Goal: Task Accomplishment & Management: Use online tool/utility

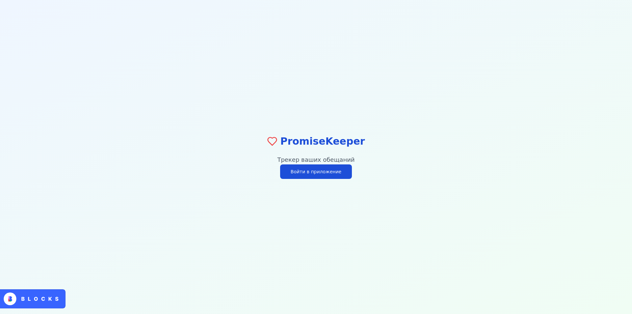
click at [321, 174] on button "Войти в приложение" at bounding box center [316, 171] width 72 height 14
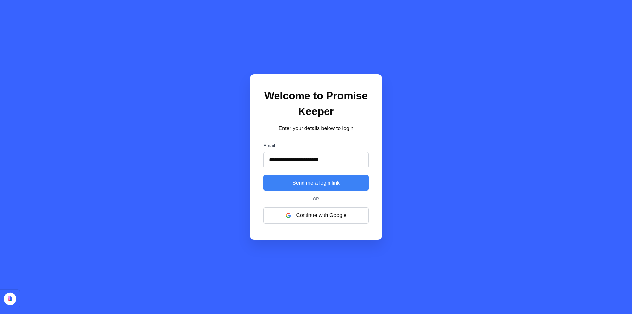
type input "**********"
click at [263, 175] on button "Send me a login link" at bounding box center [315, 183] width 105 height 16
